Goal: Task Accomplishment & Management: Complete application form

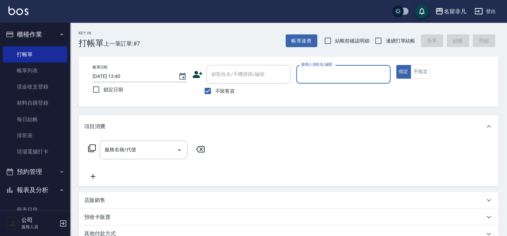
click at [313, 67] on label "服務人員姓名/編號" at bounding box center [316, 64] width 31 height 5
click at [313, 68] on input "服務人員姓名/編號" at bounding box center [343, 74] width 88 height 12
click at [332, 80] on div "服務人員姓名/編號" at bounding box center [343, 74] width 94 height 19
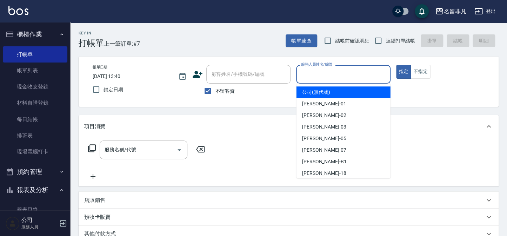
drag, startPoint x: 336, startPoint y: 70, endPoint x: 332, endPoint y: 101, distance: 31.2
click at [337, 72] on input "服務人員姓名/編號" at bounding box center [343, 74] width 88 height 12
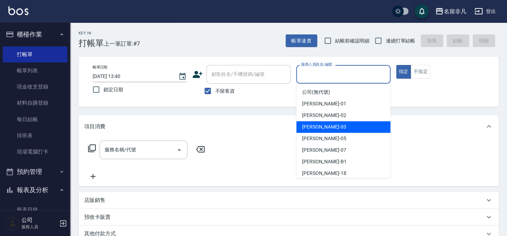
drag, startPoint x: 334, startPoint y: 126, endPoint x: 386, endPoint y: 94, distance: 61.3
click at [335, 125] on div "[PERSON_NAME] -03" at bounding box center [344, 127] width 94 height 12
type input "[PERSON_NAME]-03"
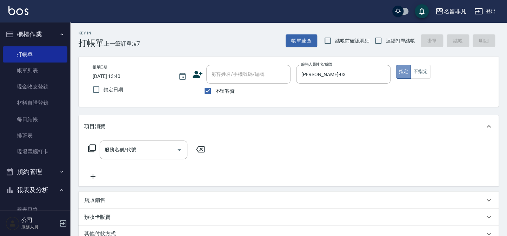
drag, startPoint x: 404, startPoint y: 71, endPoint x: 219, endPoint y: 69, distance: 184.9
click at [360, 71] on div "帳單日期 [DATE] 13:40 鎖定日期 顧客姓名/手機號碼/編號 顧客姓名/手機號碼/編號 不留客資 服務人員姓名/編號 [PERSON_NAME]-0…" at bounding box center [288, 81] width 403 height 33
click at [92, 146] on icon at bounding box center [92, 148] width 8 height 8
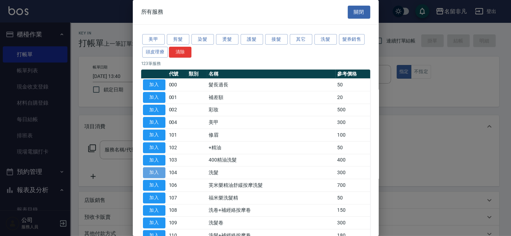
click at [151, 168] on button "加入" at bounding box center [154, 172] width 22 height 11
type input "洗髮(104)"
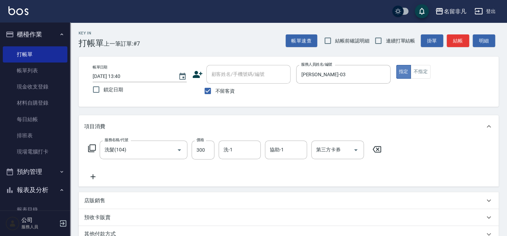
drag, startPoint x: 403, startPoint y: 68, endPoint x: 381, endPoint y: 86, distance: 28.4
click at [403, 68] on button "指定" at bounding box center [403, 72] width 15 height 14
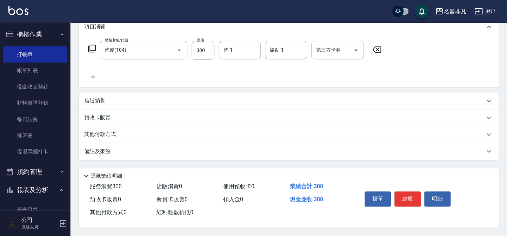
scroll to position [101, 0]
click at [406, 193] on button "結帳" at bounding box center [407, 198] width 26 height 15
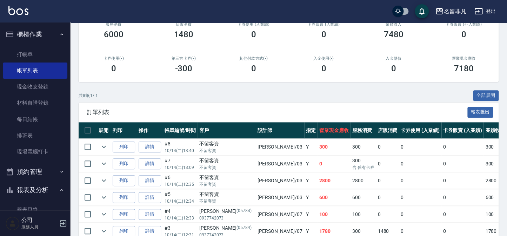
scroll to position [95, 0]
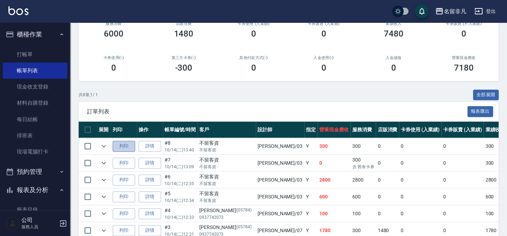
click at [124, 143] on button "列印" at bounding box center [124, 146] width 22 height 11
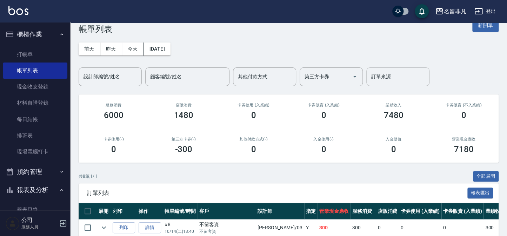
scroll to position [0, 0]
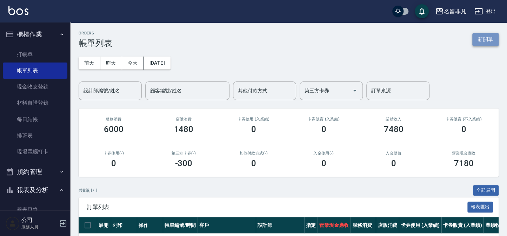
click at [487, 39] on button "新開單" at bounding box center [485, 39] width 26 height 13
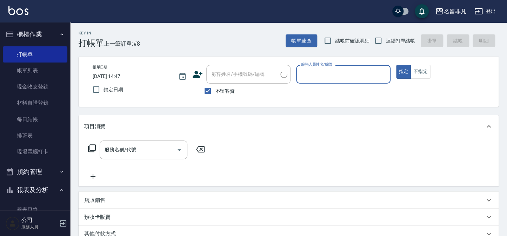
click at [354, 73] on input "服務人員姓名/編號" at bounding box center [343, 74] width 88 height 12
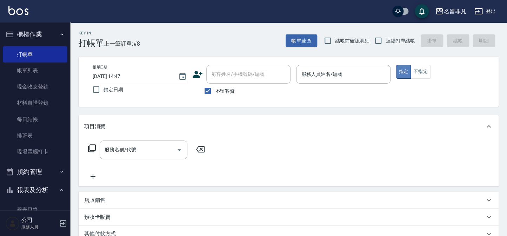
click at [404, 67] on button "指定" at bounding box center [403, 72] width 15 height 14
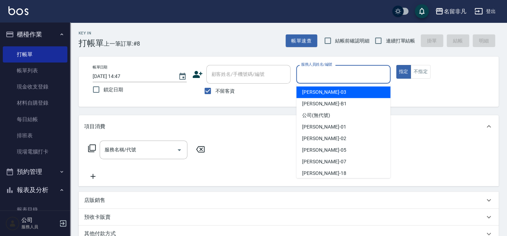
click at [350, 71] on input "服務人員姓名/編號" at bounding box center [343, 74] width 88 height 12
click at [338, 93] on div "[PERSON_NAME] -03" at bounding box center [344, 92] width 94 height 12
type input "[PERSON_NAME]-03"
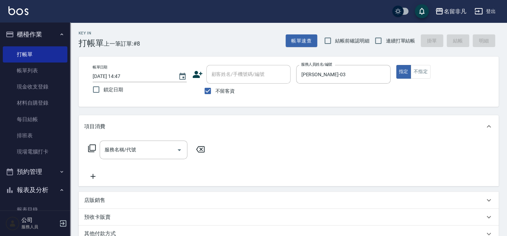
click at [91, 148] on icon at bounding box center [92, 148] width 8 height 8
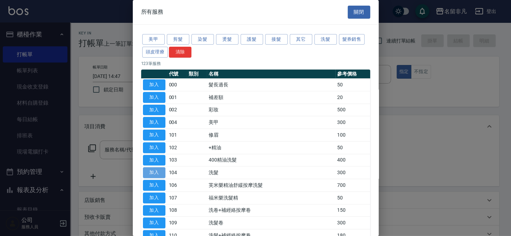
click at [155, 168] on button "加入" at bounding box center [154, 172] width 22 height 11
type input "洗髮(104)"
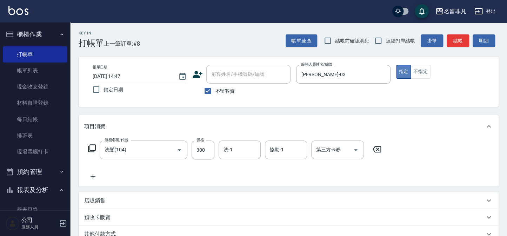
click at [402, 73] on button "指定" at bounding box center [403, 72] width 15 height 14
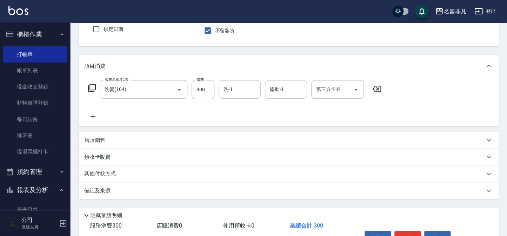
scroll to position [101, 0]
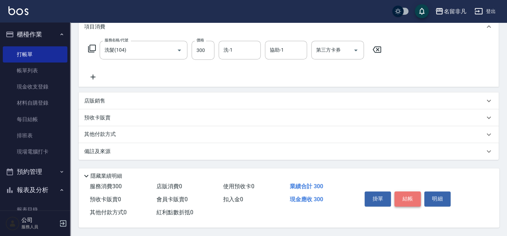
click at [409, 194] on button "結帳" at bounding box center [407, 198] width 26 height 15
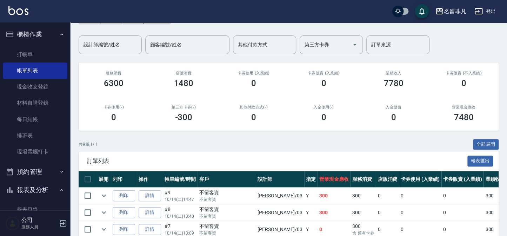
scroll to position [95, 0]
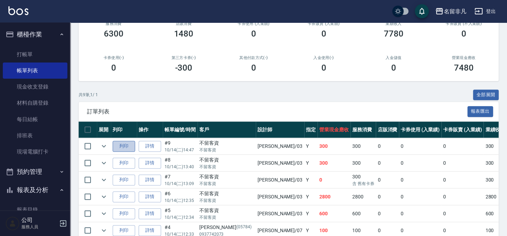
click at [129, 143] on button "列印" at bounding box center [124, 146] width 22 height 11
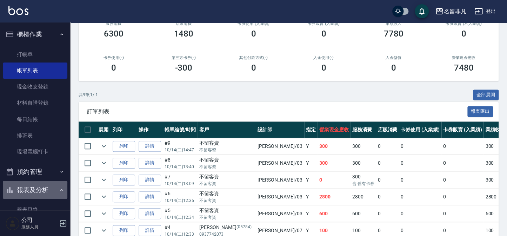
click at [42, 187] on button "報表及分析" at bounding box center [35, 190] width 65 height 18
click at [42, 188] on button "報表及分析" at bounding box center [35, 190] width 65 height 18
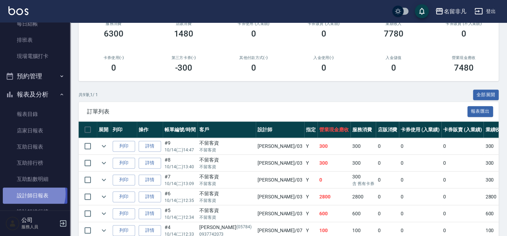
click at [32, 193] on link "設計師日報表" at bounding box center [35, 195] width 65 height 16
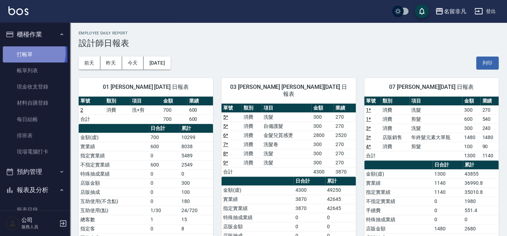
click at [30, 53] on link "打帳單" at bounding box center [35, 54] width 65 height 16
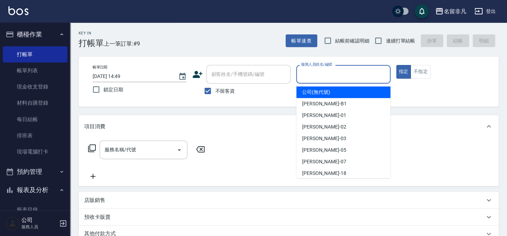
click at [328, 72] on input "服務人員姓名/編號" at bounding box center [343, 74] width 88 height 12
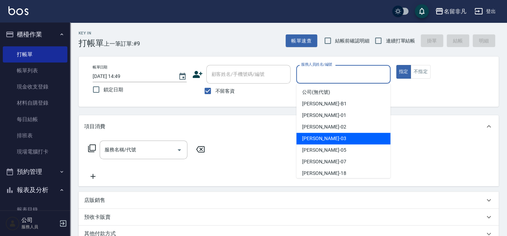
click at [341, 137] on div "[PERSON_NAME] -03" at bounding box center [344, 139] width 94 height 12
type input "[PERSON_NAME]-03"
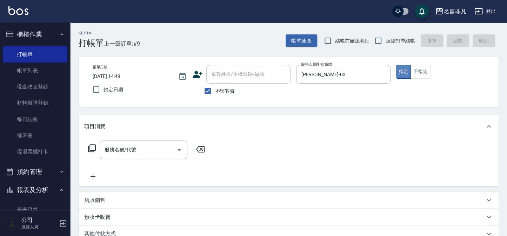
click at [402, 69] on button "指定" at bounding box center [403, 72] width 15 height 14
click at [90, 146] on icon at bounding box center [92, 148] width 8 height 8
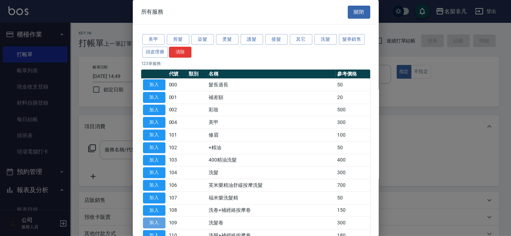
click at [150, 218] on button "加入" at bounding box center [154, 222] width 22 height 11
type input "洗髮卷(109)"
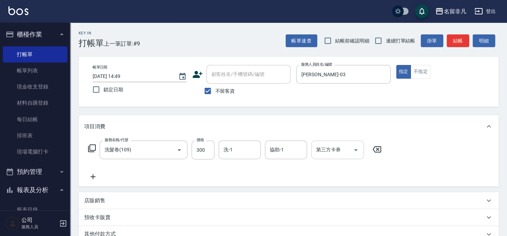
click at [332, 151] on input "第三方卡券" at bounding box center [332, 150] width 36 height 12
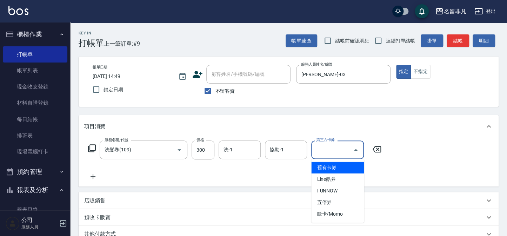
click at [336, 165] on span "舊有卡券" at bounding box center [337, 168] width 53 height 12
type input "舊有卡券"
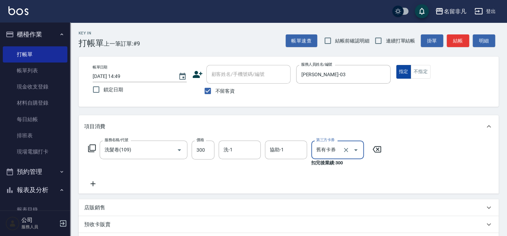
drag, startPoint x: 405, startPoint y: 69, endPoint x: 397, endPoint y: 74, distance: 9.8
click at [404, 69] on button "指定" at bounding box center [403, 72] width 15 height 14
drag, startPoint x: 407, startPoint y: 70, endPoint x: 409, endPoint y: 107, distance: 36.6
click at [408, 72] on button "指定" at bounding box center [403, 72] width 15 height 14
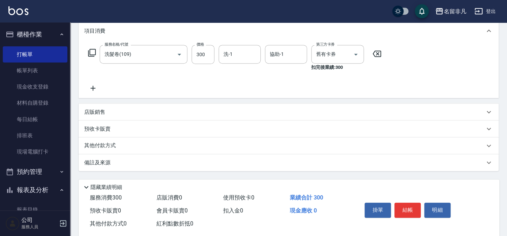
scroll to position [108, 0]
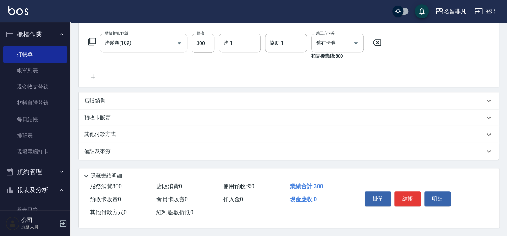
click at [408, 196] on button "結帳" at bounding box center [407, 198] width 26 height 15
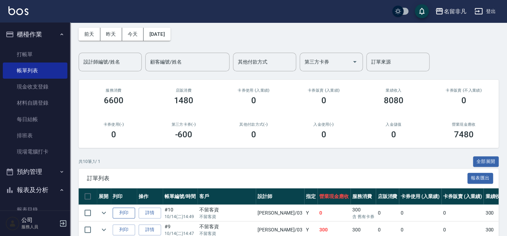
scroll to position [64, 0]
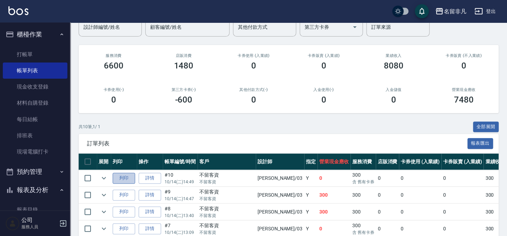
click at [122, 175] on button "列印" at bounding box center [124, 178] width 22 height 11
